Goal: Information Seeking & Learning: Find specific fact

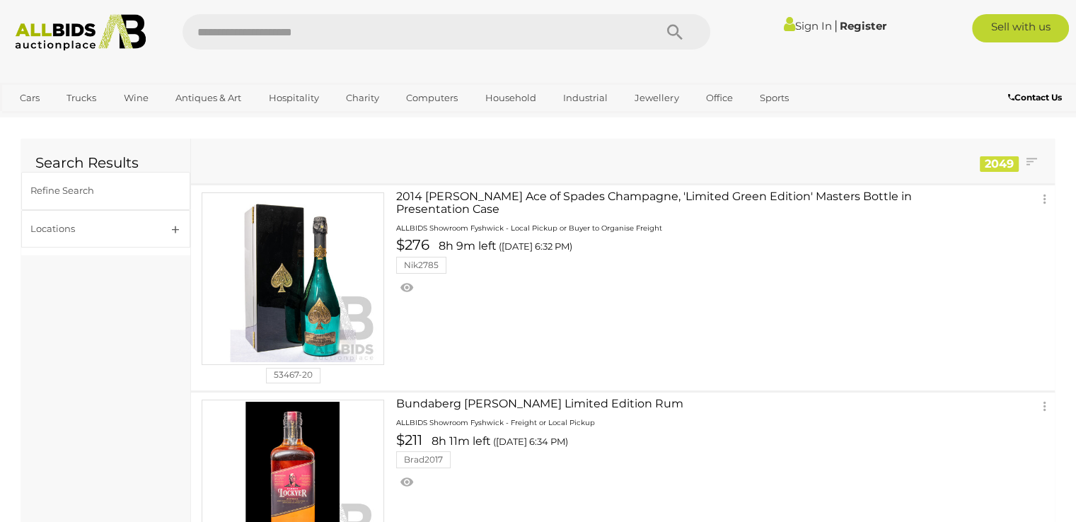
click at [317, 36] on input "text" at bounding box center [411, 31] width 458 height 35
type input "*******"
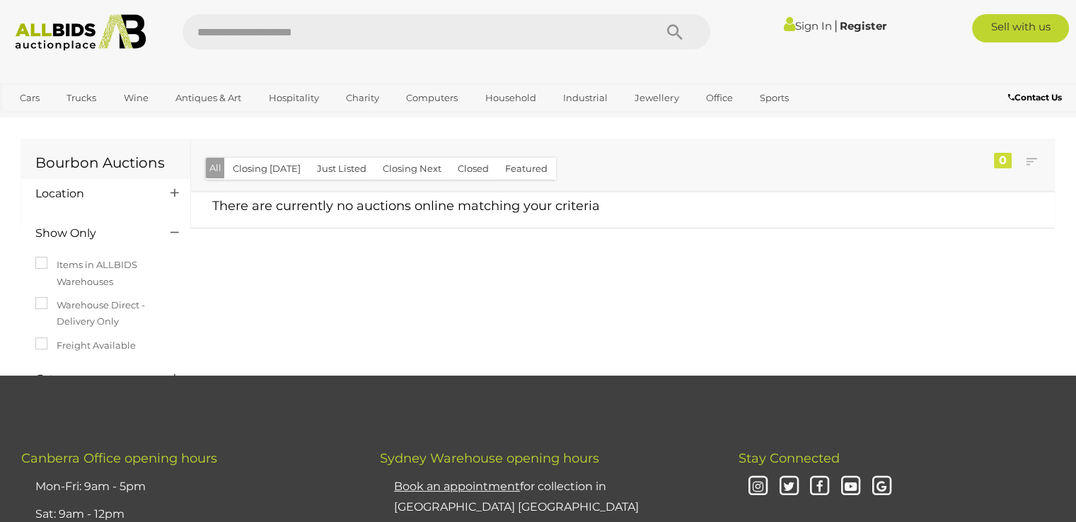
click at [301, 26] on input "text" at bounding box center [411, 31] width 458 height 35
type input "**********"
